Goal: Find specific page/section

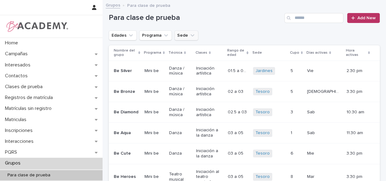
click at [188, 31] on button "Sede" at bounding box center [187, 35] width 24 height 10
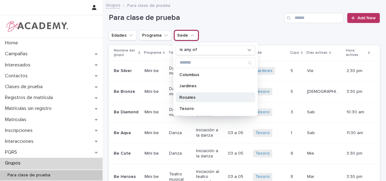
click at [185, 99] on p "Rosales" at bounding box center [213, 97] width 66 height 4
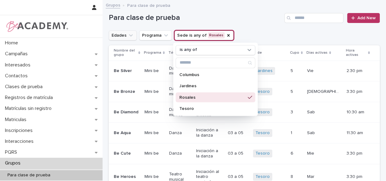
click at [124, 36] on button "Edades" at bounding box center [123, 35] width 28 height 10
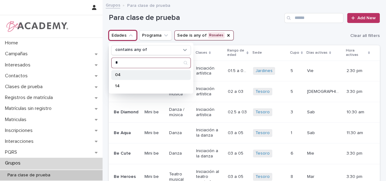
type input "*"
click at [124, 76] on p "04" at bounding box center [148, 75] width 66 height 4
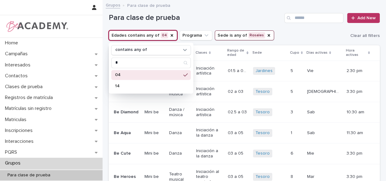
click at [115, 73] on p "04" at bounding box center [148, 75] width 66 height 4
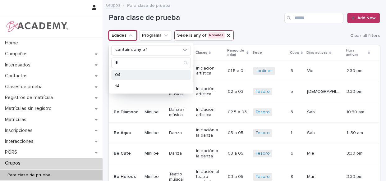
click at [118, 76] on p "04" at bounding box center [148, 75] width 66 height 4
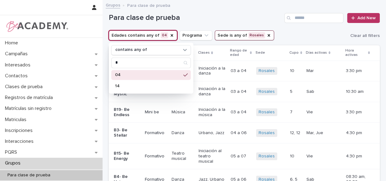
click at [226, 9] on div "Grupos Para clase de prueba" at bounding box center [245, 5] width 284 height 9
